Goal: Information Seeking & Learning: Learn about a topic

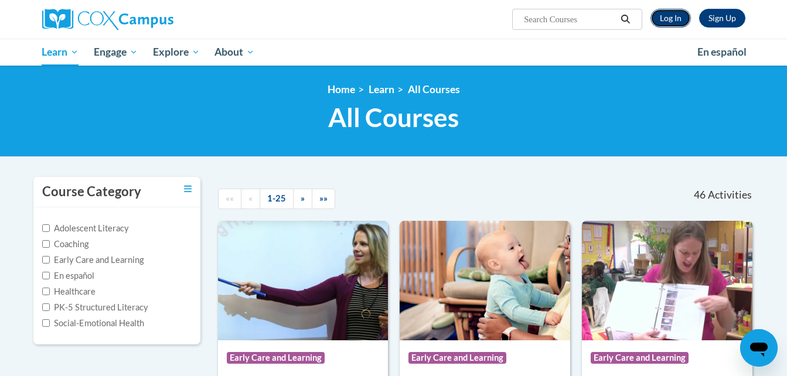
click at [665, 14] on link "Log In" at bounding box center [670, 18] width 40 height 19
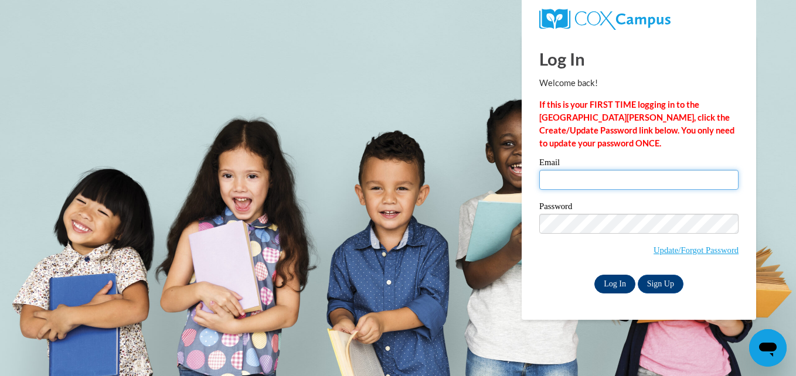
type input "[EMAIL_ADDRESS][DOMAIN_NAME]"
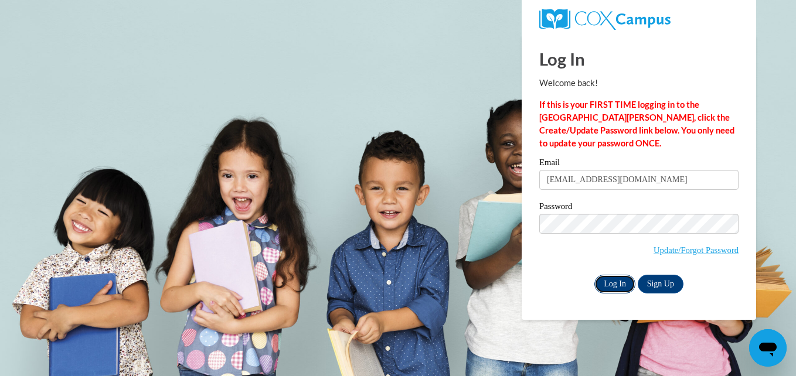
click at [610, 278] on input "Log In" at bounding box center [614, 284] width 41 height 19
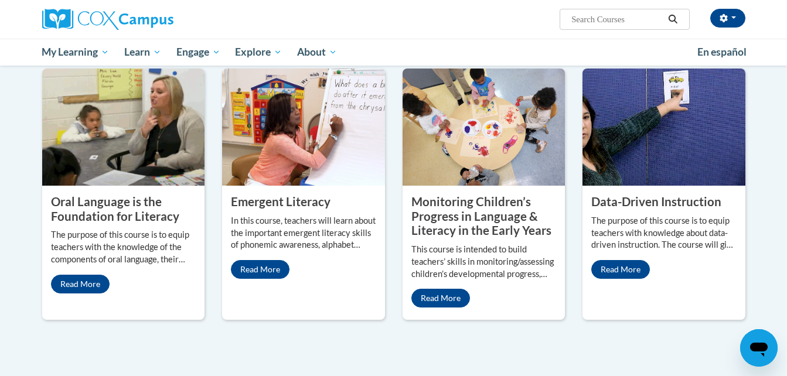
scroll to position [958, 0]
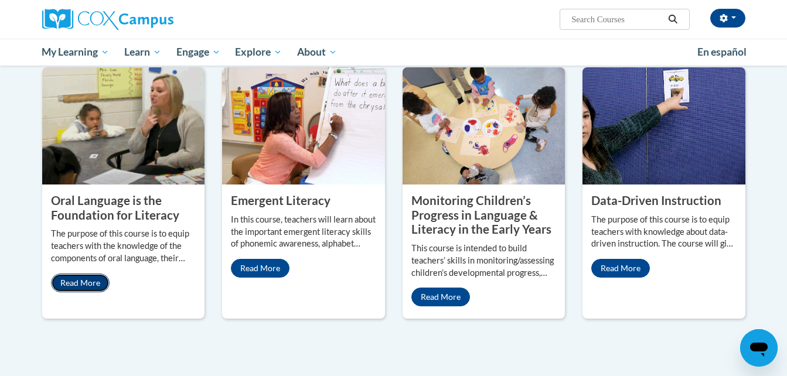
click at [77, 274] on link "Read More" at bounding box center [80, 283] width 59 height 19
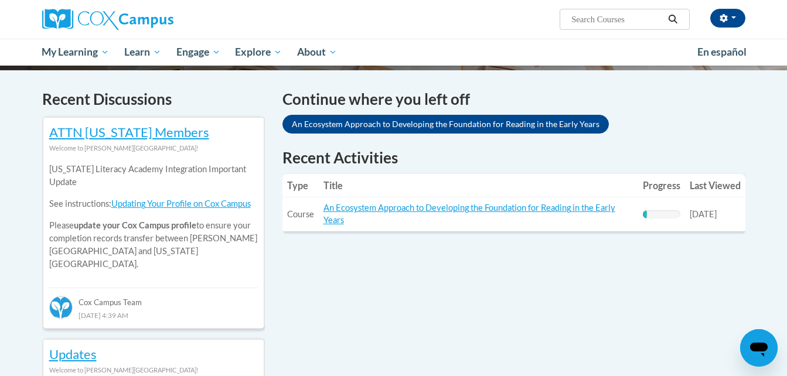
scroll to position [339, 0]
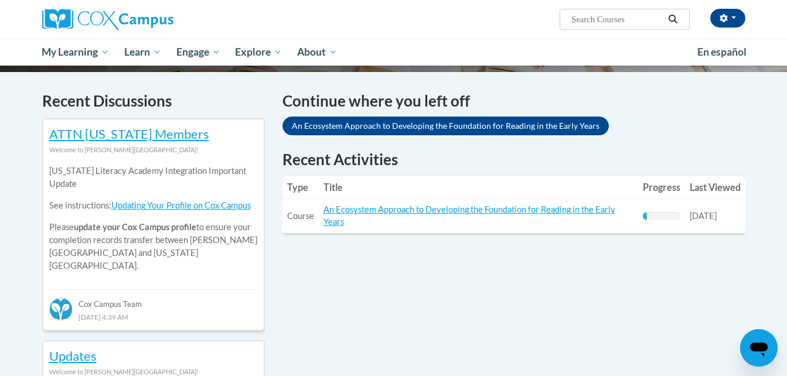
click at [592, 16] on input "Search..." at bounding box center [617, 19] width 94 height 14
type input "oral language is the foundation of literacy"
click at [670, 17] on icon "Search" at bounding box center [672, 19] width 11 height 9
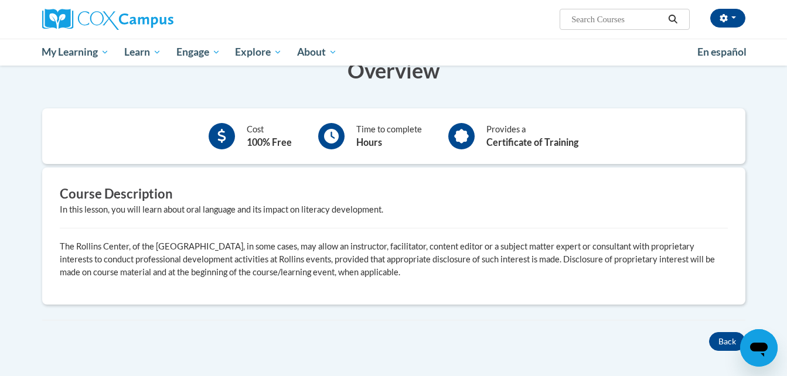
scroll to position [324, 0]
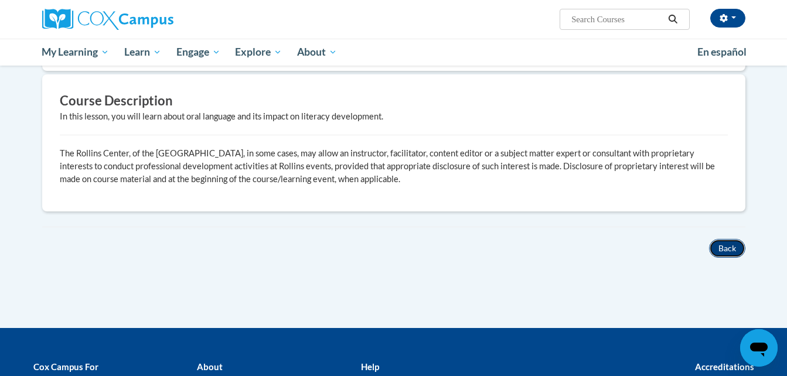
click at [725, 245] on button "Back" at bounding box center [727, 248] width 36 height 19
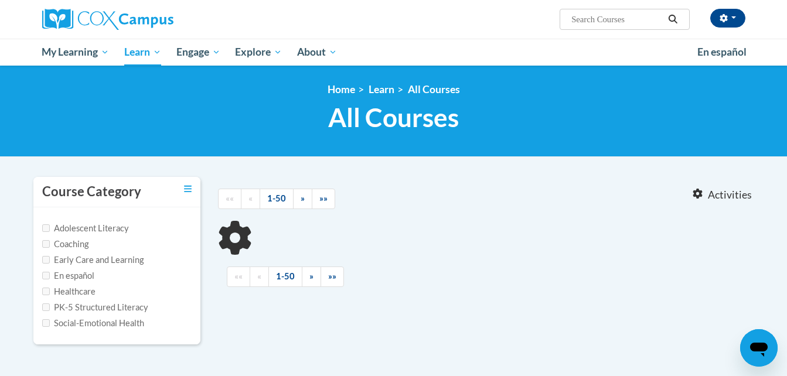
type input "oral language is the foundation of literacy"
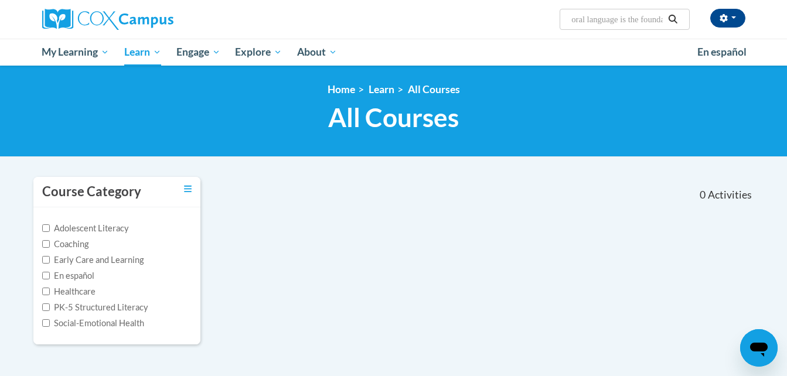
drag, startPoint x: 46, startPoint y: 259, endPoint x: 228, endPoint y: 296, distance: 185.4
click at [228, 296] on div "Course Category Adolescent Literacy Coaching Early Care and Learning En español…" at bounding box center [394, 267] width 738 height 183
click at [46, 258] on input "Early Care and Learning" at bounding box center [46, 260] width 8 height 8
checkbox input "true"
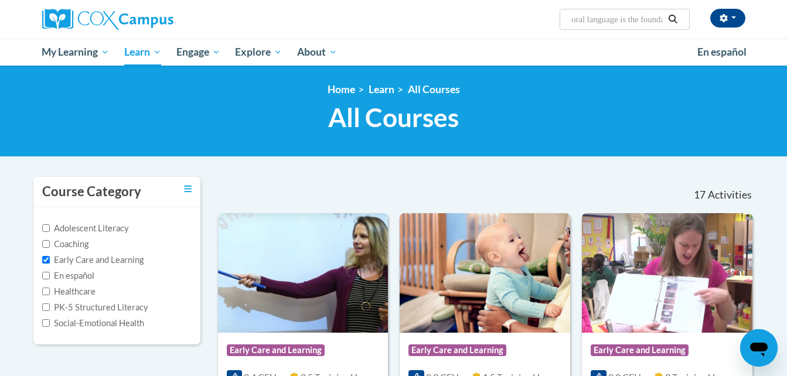
drag, startPoint x: 672, startPoint y: 18, endPoint x: 557, endPoint y: 184, distance: 201.4
click at [557, 184] on div at bounding box center [509, 190] width 138 height 27
click at [666, 16] on button "Search" at bounding box center [673, 19] width 18 height 14
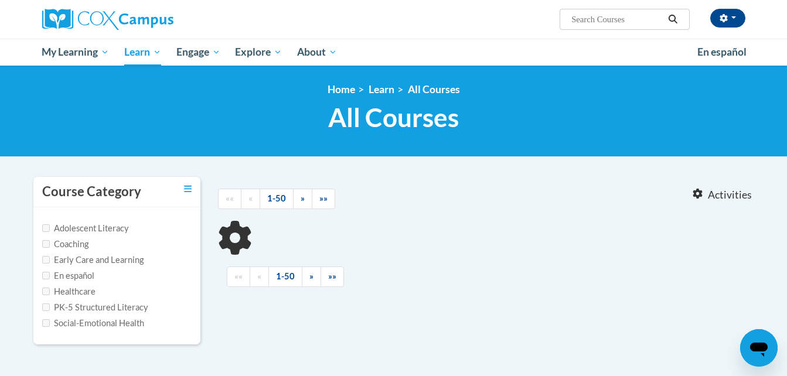
type input "oral language is the foundation of literacy"
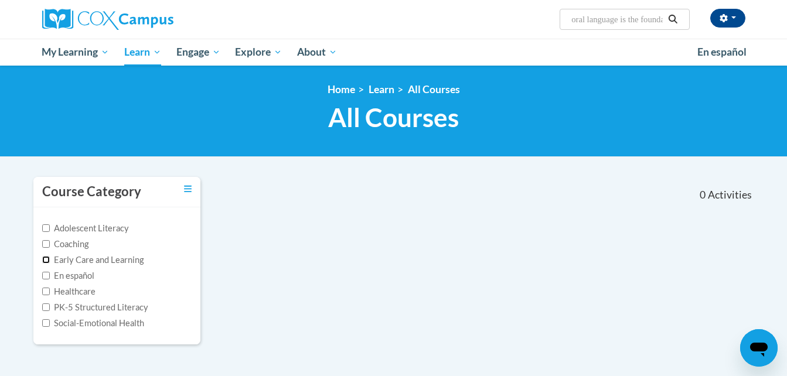
click at [45, 258] on input "Early Care and Learning" at bounding box center [46, 260] width 8 height 8
checkbox input "true"
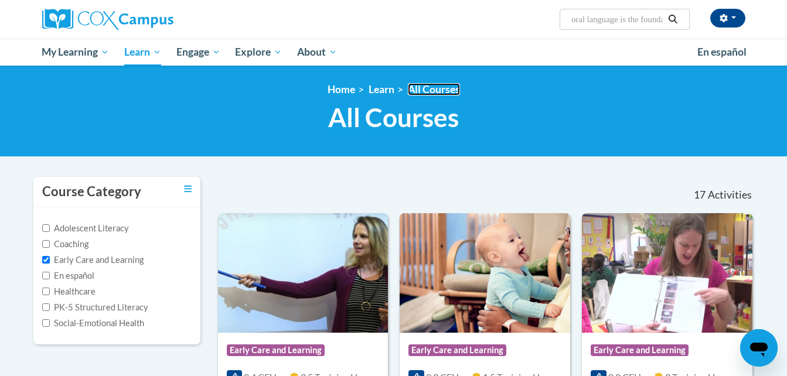
click at [428, 86] on link "All Courses" at bounding box center [434, 89] width 52 height 12
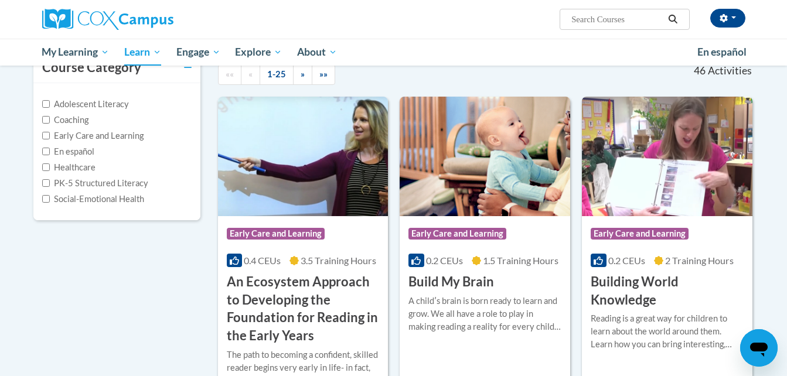
scroll to position [125, 0]
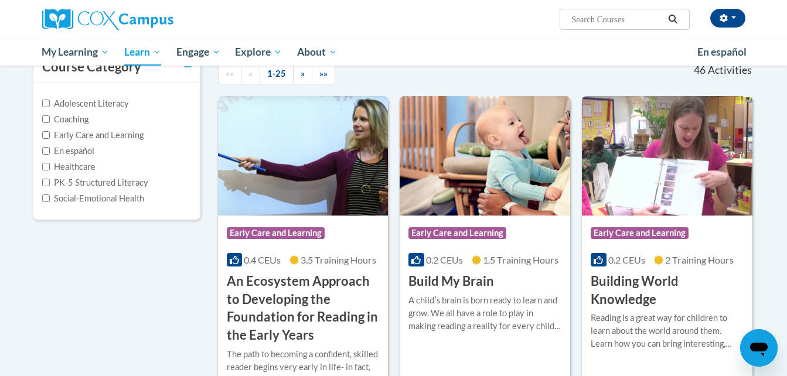
drag, startPoint x: 43, startPoint y: 133, endPoint x: 151, endPoint y: 113, distance: 109.7
click at [151, 113] on div "Coaching" at bounding box center [116, 119] width 149 height 13
drag, startPoint x: 46, startPoint y: 134, endPoint x: 149, endPoint y: 117, distance: 104.0
click at [149, 117] on div "Coaching" at bounding box center [116, 119] width 149 height 13
click at [47, 136] on input "Early Care and Learning" at bounding box center [46, 135] width 8 height 8
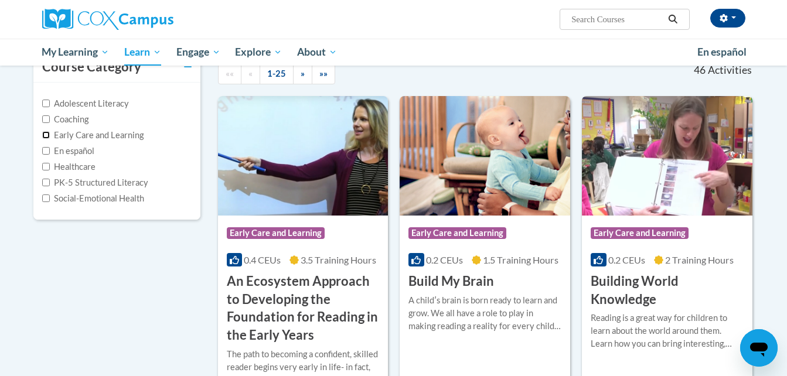
checkbox input "true"
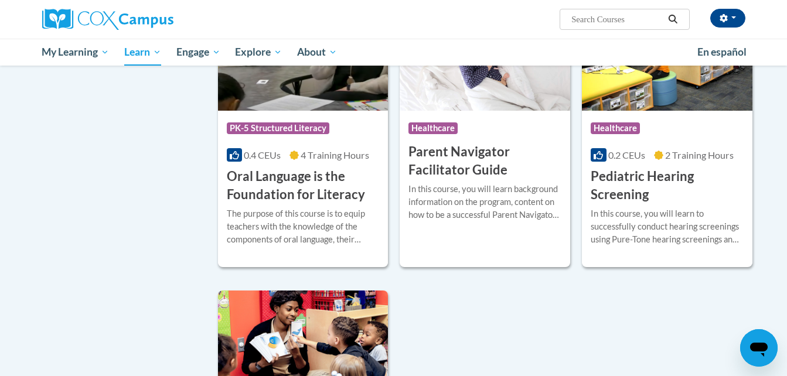
scroll to position [2432, 0]
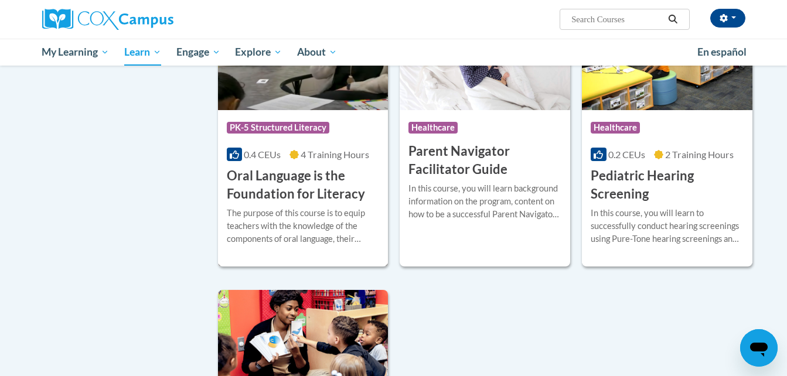
click at [284, 134] on span "PK-5 Structured Literacy" at bounding box center [278, 128] width 103 height 12
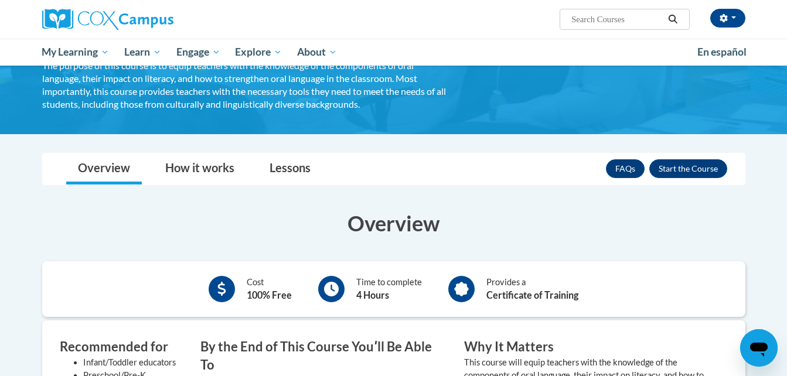
scroll to position [130, 0]
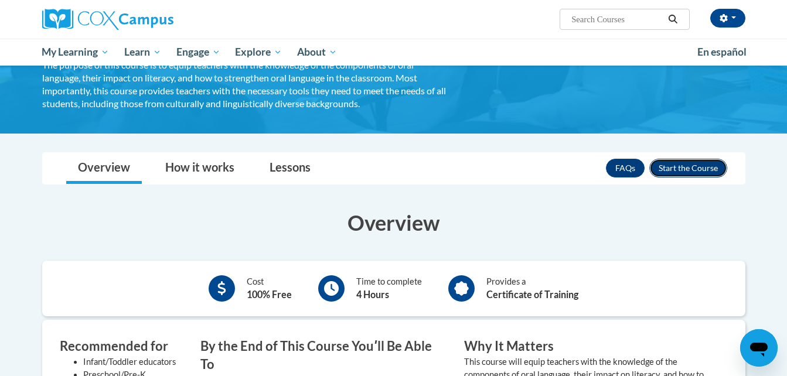
click at [686, 161] on button "Enroll" at bounding box center [688, 168] width 78 height 19
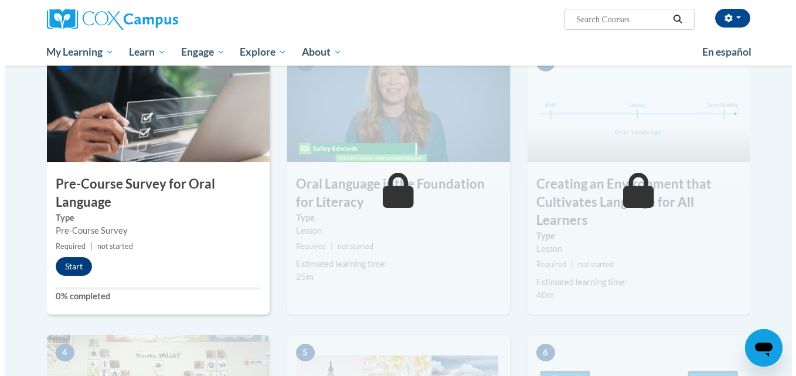
scroll to position [267, 0]
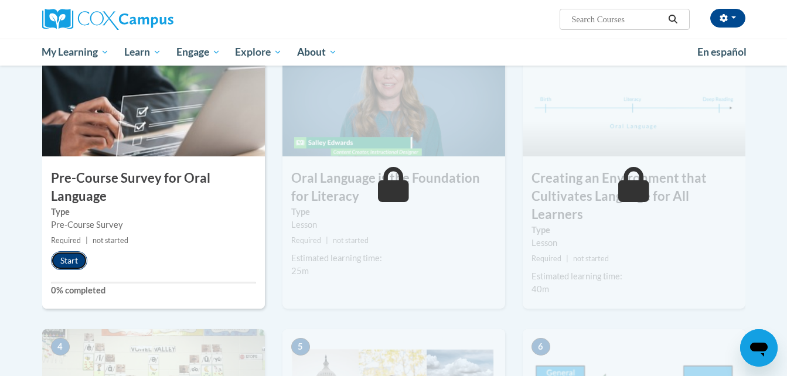
click at [75, 261] on button "Start" at bounding box center [69, 260] width 36 height 19
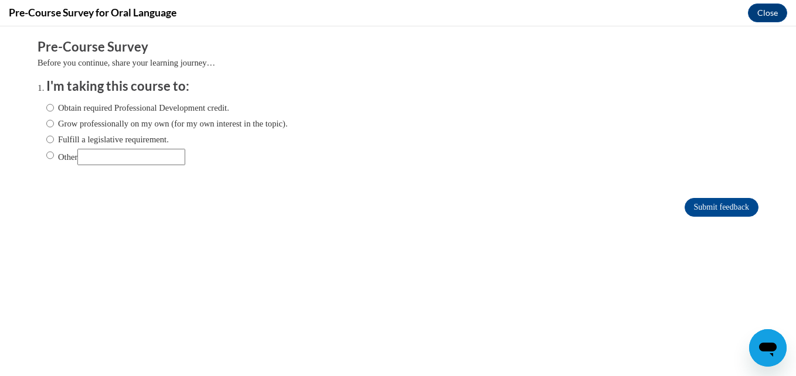
scroll to position [0, 0]
click at [46, 154] on input "Other" at bounding box center [50, 155] width 8 height 13
radio input "true"
click at [101, 154] on input "Other" at bounding box center [131, 157] width 108 height 16
type input "Cau Science of reading"
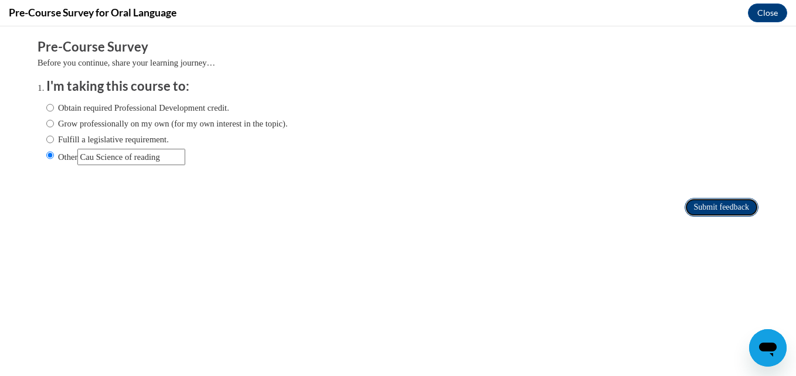
click at [695, 205] on input "Submit feedback" at bounding box center [721, 207] width 74 height 19
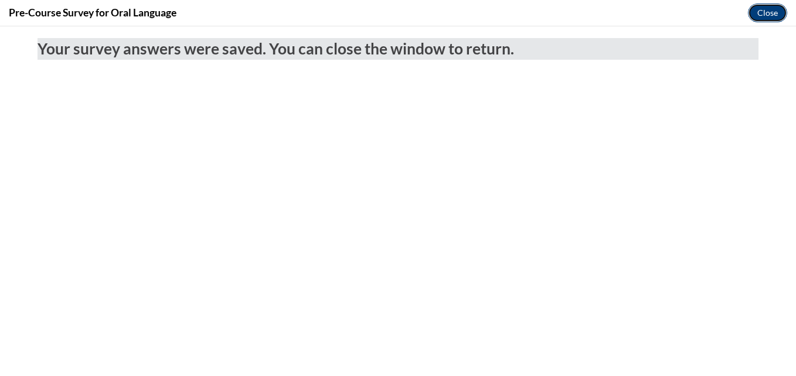
click at [762, 8] on button "Close" at bounding box center [767, 13] width 39 height 19
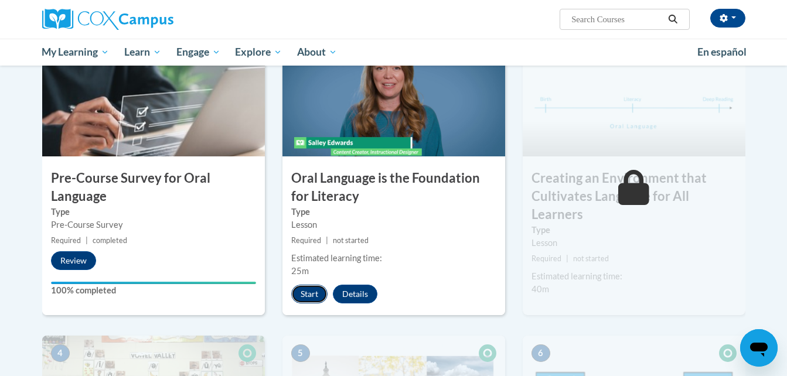
click at [306, 291] on button "Start" at bounding box center [309, 294] width 36 height 19
